Goal: Download file/media

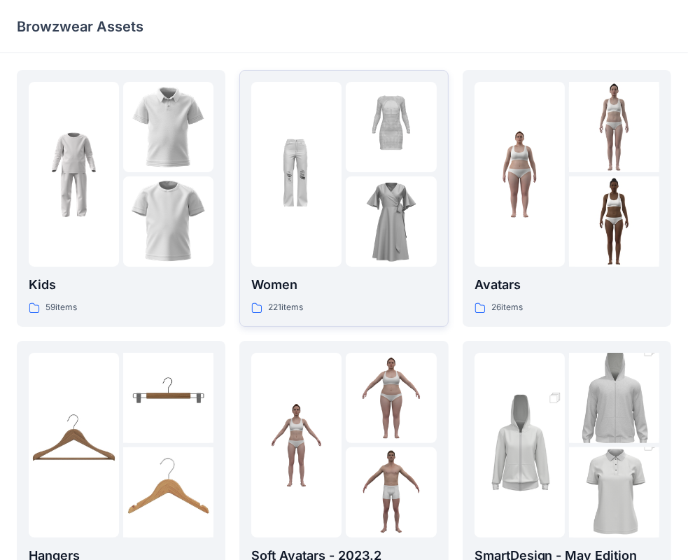
click at [393, 243] on img at bounding box center [391, 221] width 90 height 90
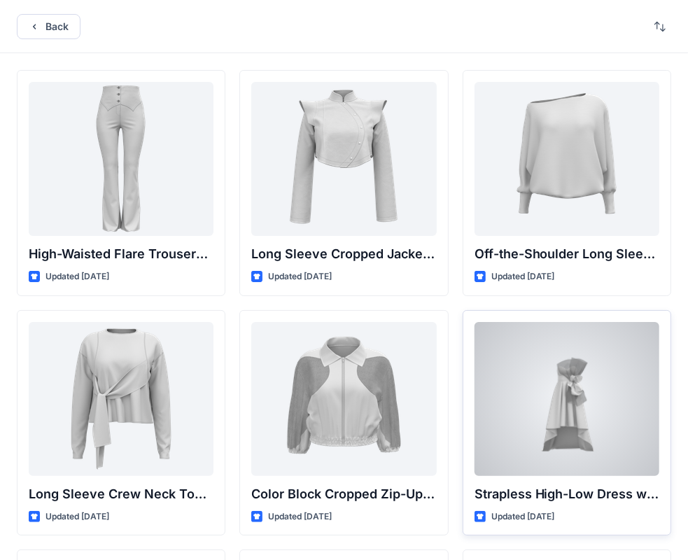
click at [498, 417] on div at bounding box center [567, 399] width 185 height 154
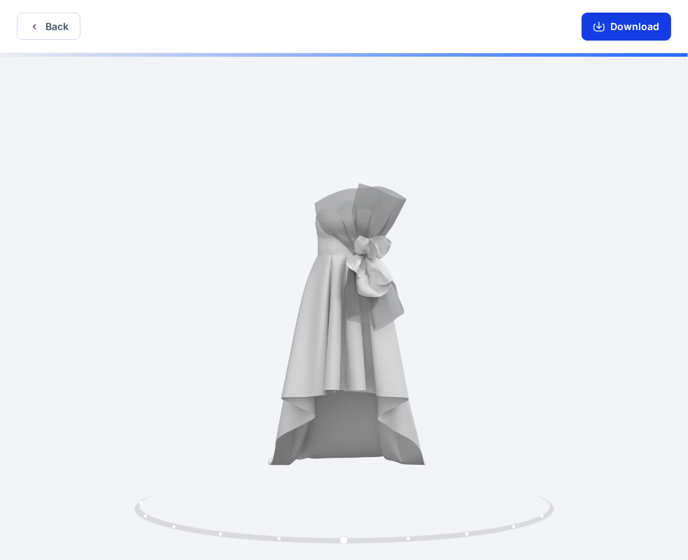
click at [618, 22] on button "Download" at bounding box center [627, 27] width 90 height 28
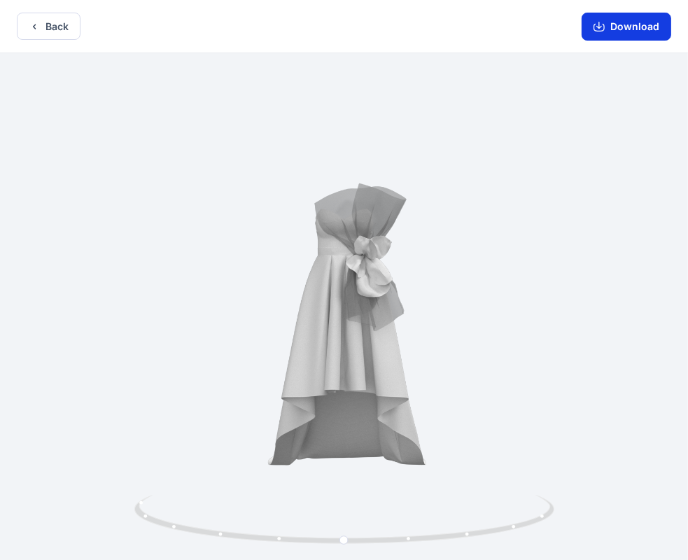
click at [599, 30] on icon "button" at bounding box center [599, 26] width 11 height 11
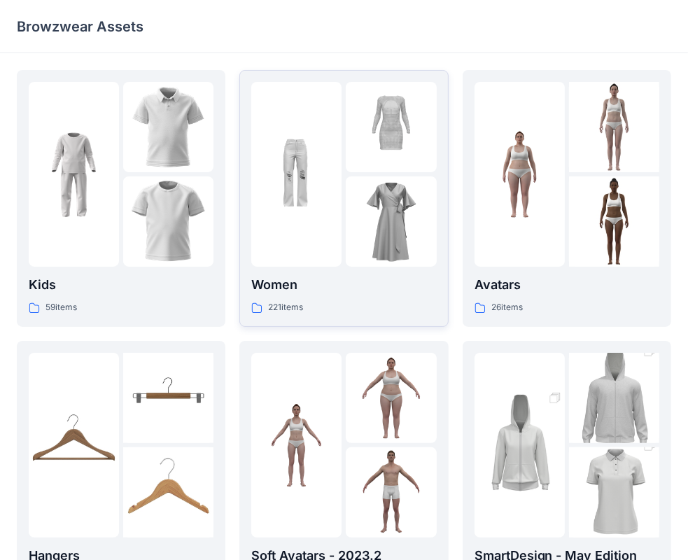
click at [296, 207] on img at bounding box center [296, 175] width 90 height 90
